Goal: Information Seeking & Learning: Learn about a topic

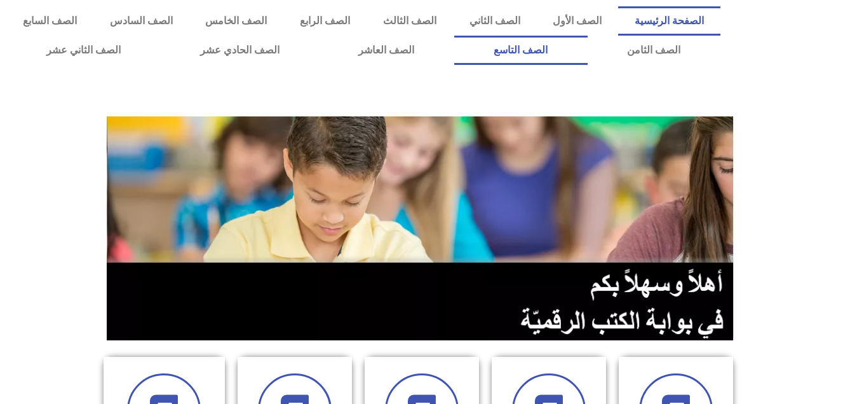
click at [454, 36] on link "الصف التاسع" at bounding box center [520, 50] width 133 height 29
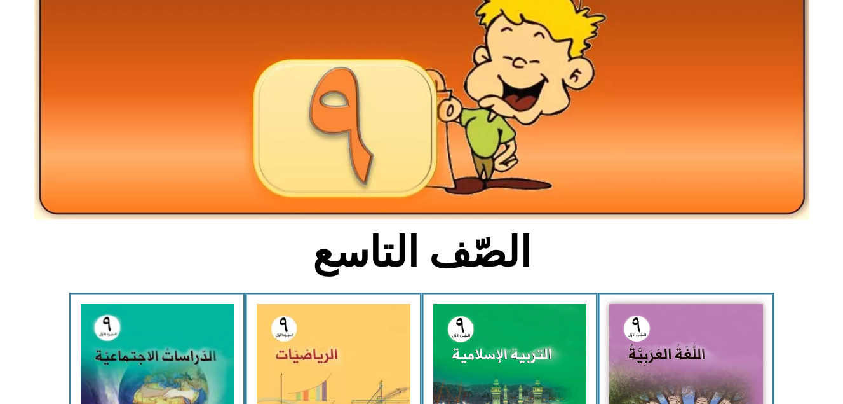
scroll to position [127, 0]
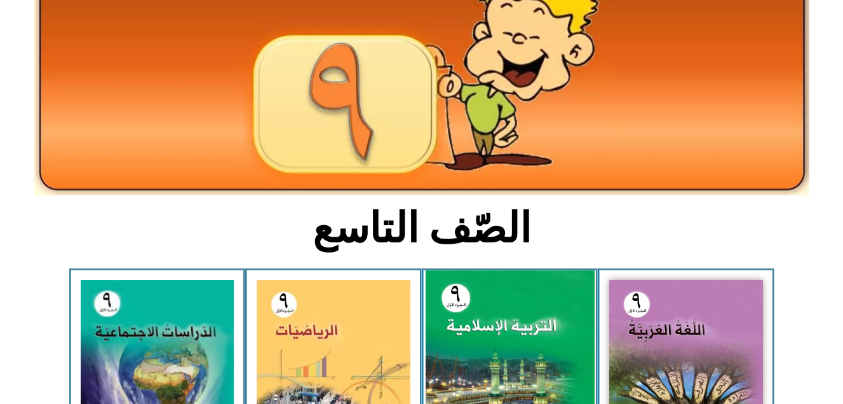
click at [538, 325] on img at bounding box center [509, 374] width 169 height 209
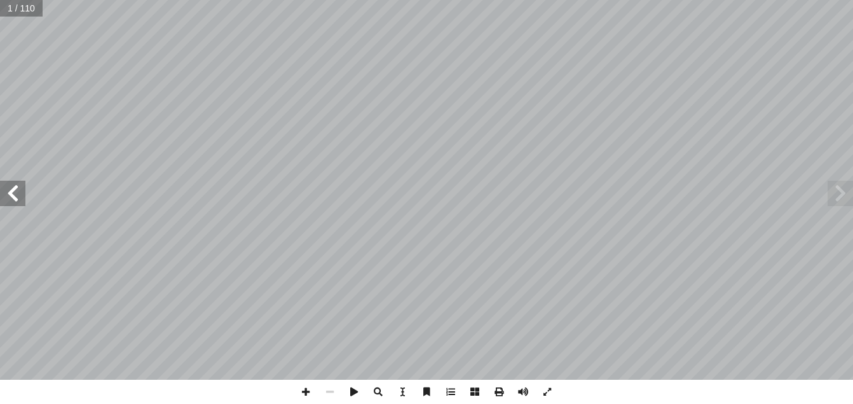
click at [13, 198] on span at bounding box center [12, 193] width 25 height 25
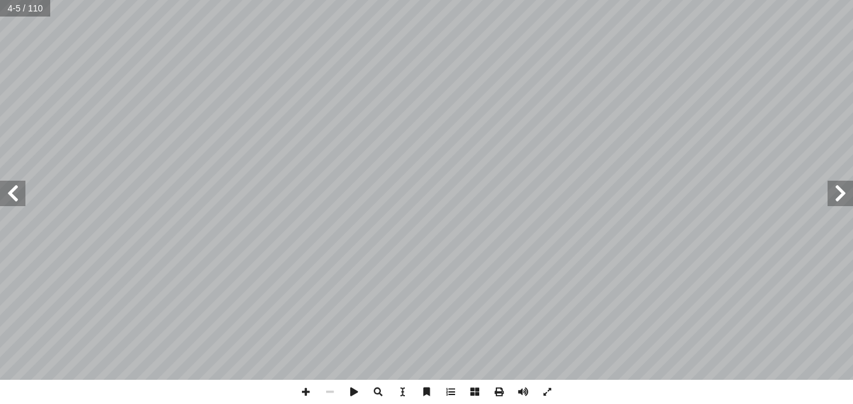
click at [13, 198] on span at bounding box center [12, 193] width 25 height 25
click at [832, 200] on span at bounding box center [840, 193] width 25 height 25
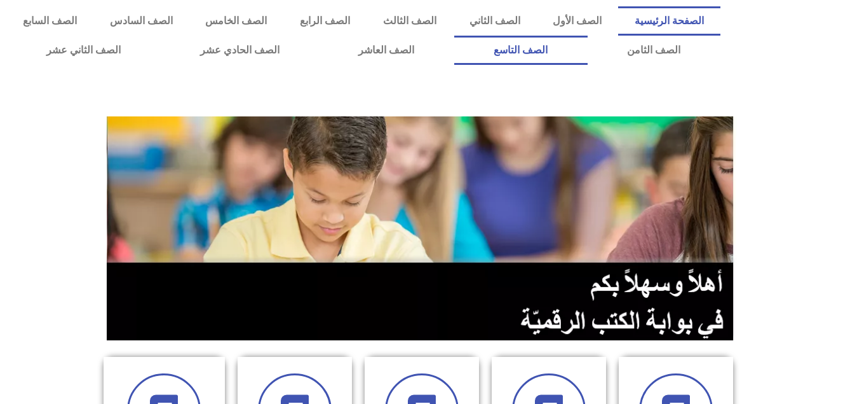
click at [454, 36] on link "الصف التاسع" at bounding box center [520, 50] width 133 height 29
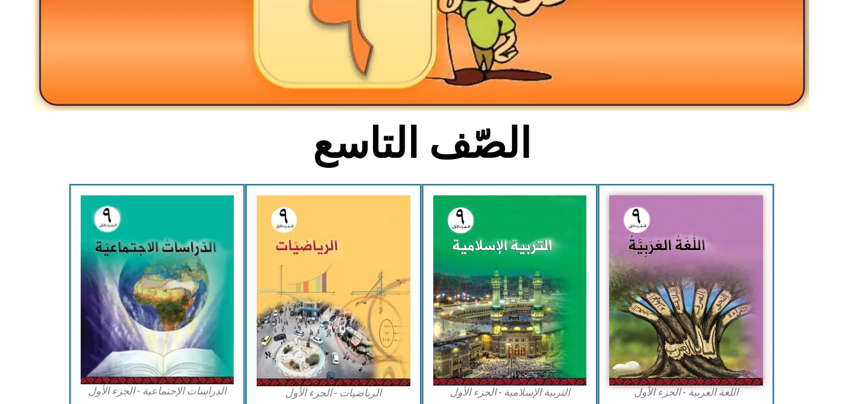
scroll to position [237, 0]
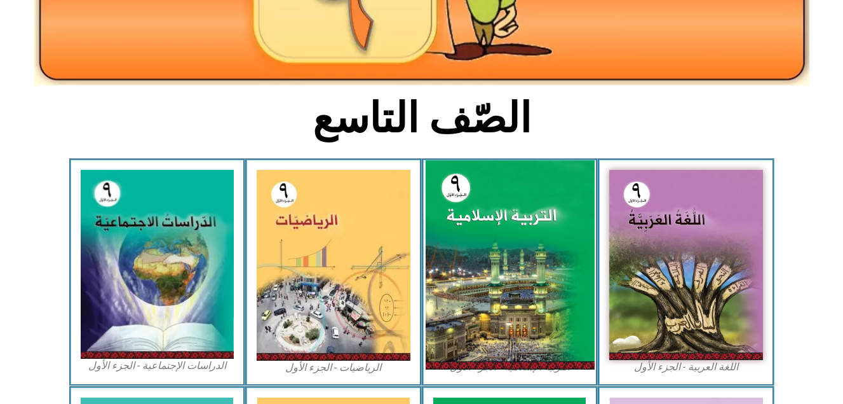
click at [470, 211] on img at bounding box center [509, 264] width 169 height 209
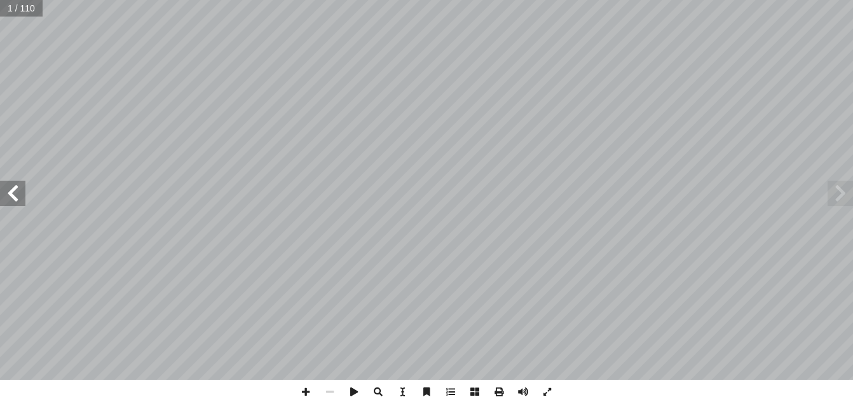
click at [14, 192] on span at bounding box center [12, 193] width 25 height 25
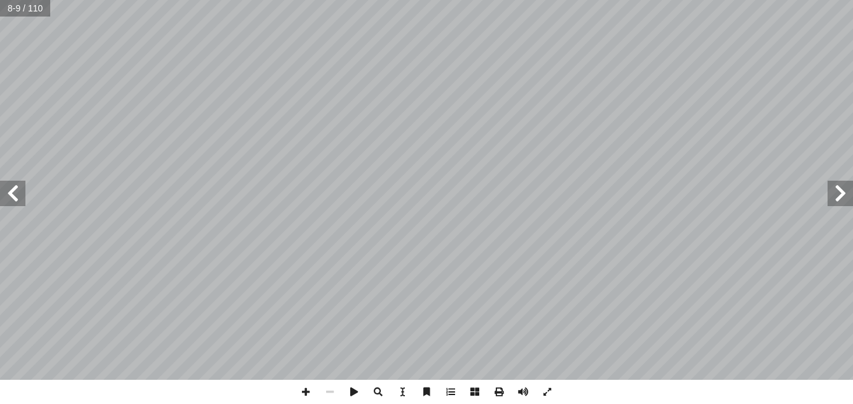
click at [14, 192] on span at bounding box center [12, 193] width 25 height 25
click at [308, 390] on span at bounding box center [306, 391] width 24 height 24
click at [303, 395] on span at bounding box center [306, 391] width 24 height 24
click at [333, 392] on span at bounding box center [330, 391] width 24 height 24
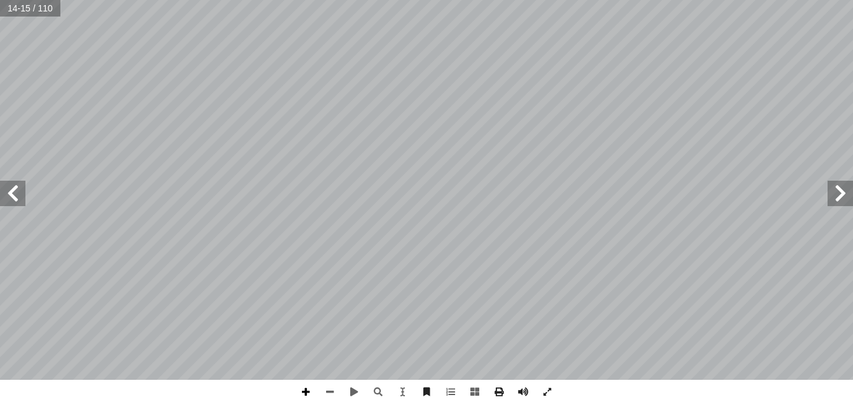
click at [308, 392] on span at bounding box center [306, 391] width 24 height 24
click at [478, 116] on html "الصفحة الرئيسية الصف الأول الصف الثاني الصف الثالث الصف الرابع الصف الخامس الصف…" at bounding box center [426, 58] width 853 height 116
click at [332, 392] on span at bounding box center [330, 391] width 24 height 24
click at [417, 396] on div "١٠ درين على: � ن يكونوا ق أ ا ية الدرس � ع من الطلبة بعد نه ّ توق ُ : ي ُ هداف …" at bounding box center [426, 202] width 853 height 404
click at [304, 390] on span at bounding box center [306, 391] width 24 height 24
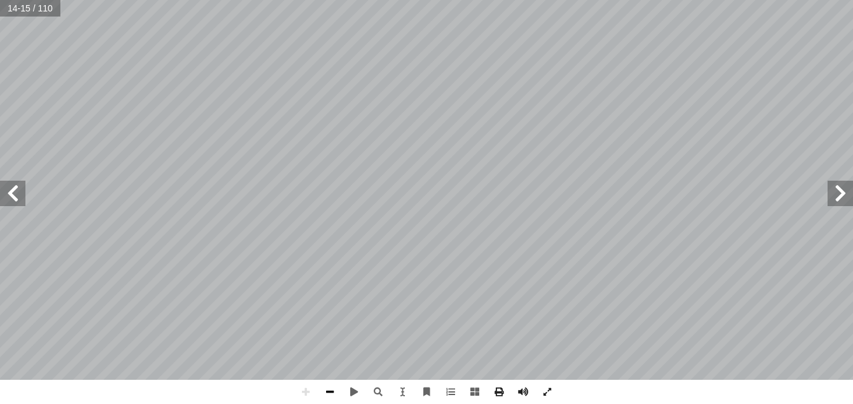
click at [328, 393] on span at bounding box center [330, 391] width 24 height 24
click at [17, 202] on span at bounding box center [12, 193] width 25 height 25
click at [308, 393] on span at bounding box center [306, 391] width 24 height 24
click at [238, 116] on html "الصفحة الرئيسية الصف الأول الصف الثاني الصف الثالث الصف الرابع الصف الخامس الصف…" at bounding box center [426, 58] width 853 height 116
click at [280, 0] on html "الصفحة الرئيسية الصف الأول الصف الثاني الصف الثالث الصف الرابع الصف الخامس الصف…" at bounding box center [426, 58] width 853 height 116
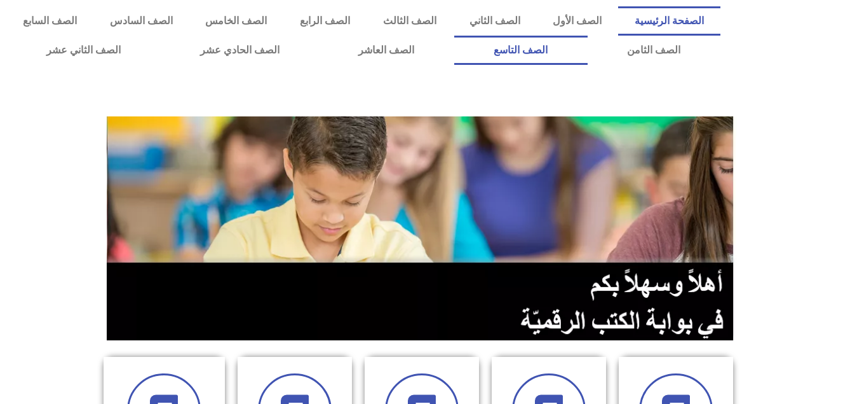
click at [454, 36] on link "الصف التاسع" at bounding box center [520, 50] width 133 height 29
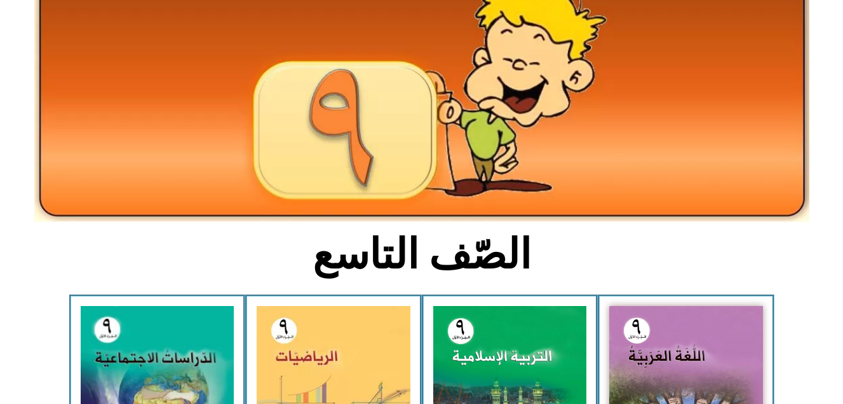
scroll to position [127, 0]
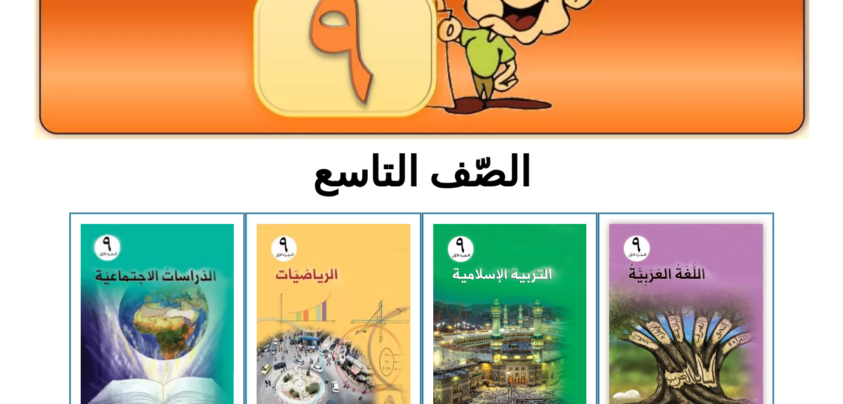
scroll to position [203, 0]
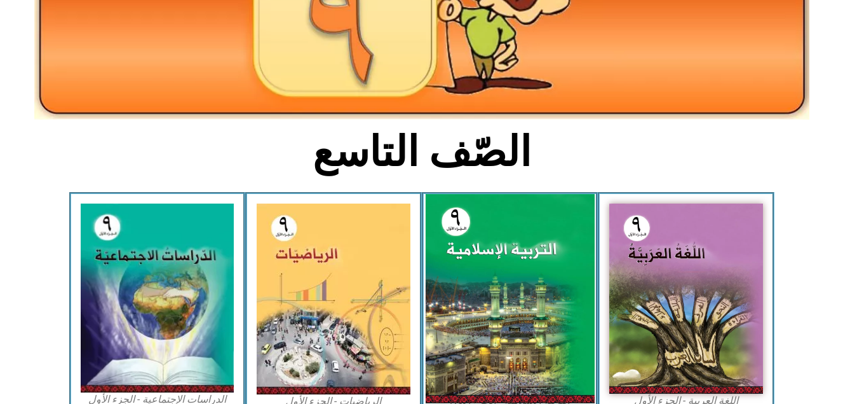
click at [476, 278] on img at bounding box center [509, 298] width 169 height 209
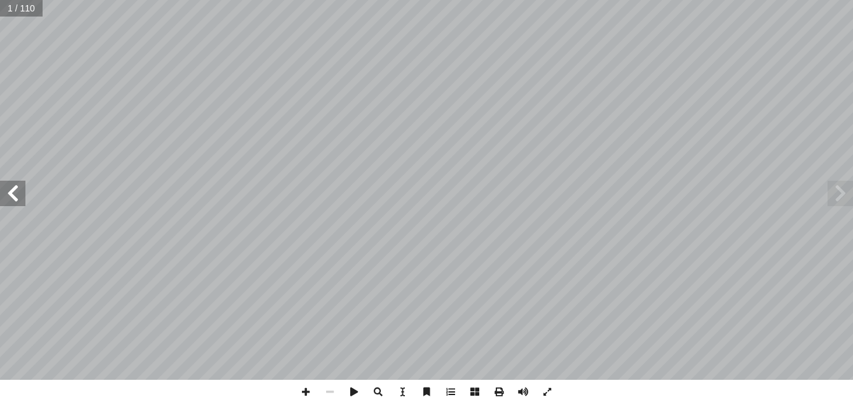
click at [19, 195] on span at bounding box center [12, 193] width 25 height 25
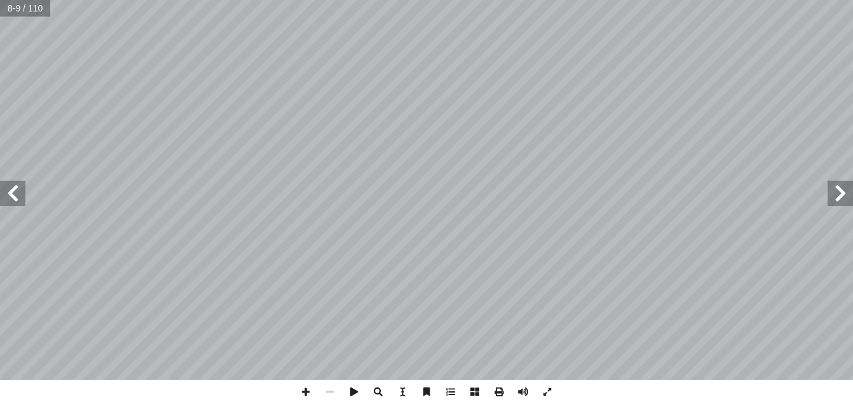
click at [19, 195] on span at bounding box center [12, 193] width 25 height 25
click at [308, 393] on span at bounding box center [306, 391] width 24 height 24
click at [304, 392] on span at bounding box center [306, 391] width 24 height 24
click at [15, 199] on span at bounding box center [12, 193] width 25 height 25
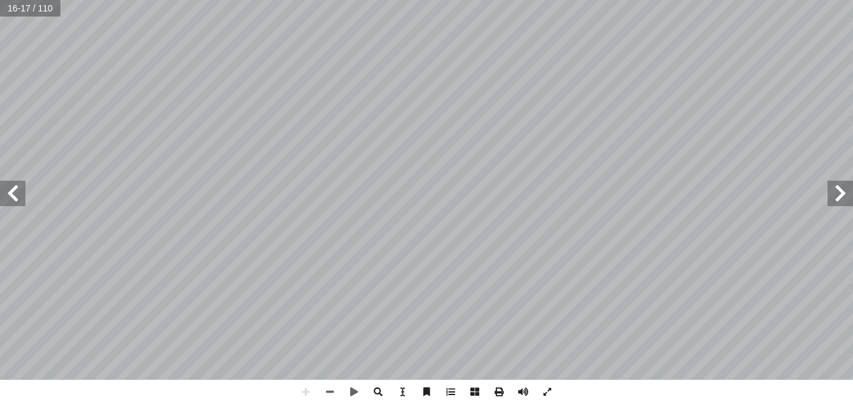
click at [356, 116] on html "الصفحة الرئيسية الصف الأول الصف الثاني الصف الثالث الصف الرابع الصف الخامس الصف…" at bounding box center [426, 58] width 853 height 116
